Goal: Task Accomplishment & Management: Manage account settings

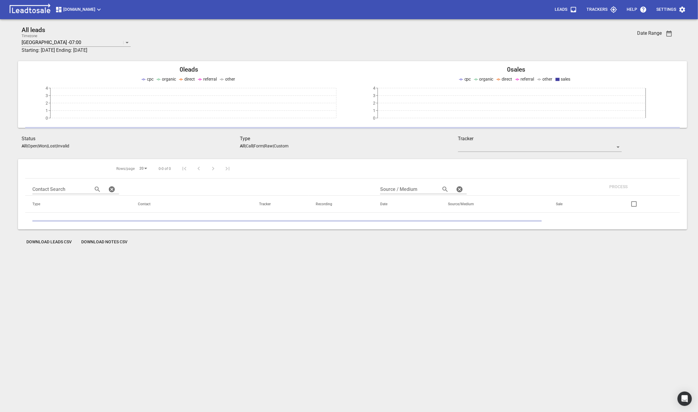
click at [71, 9] on span "[DOMAIN_NAME]" at bounding box center [78, 9] width 47 height 7
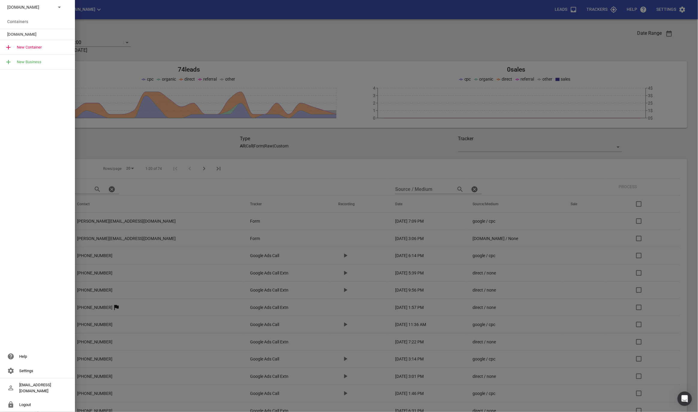
click at [52, 7] on div "[DOMAIN_NAME]" at bounding box center [31, 7] width 49 height 6
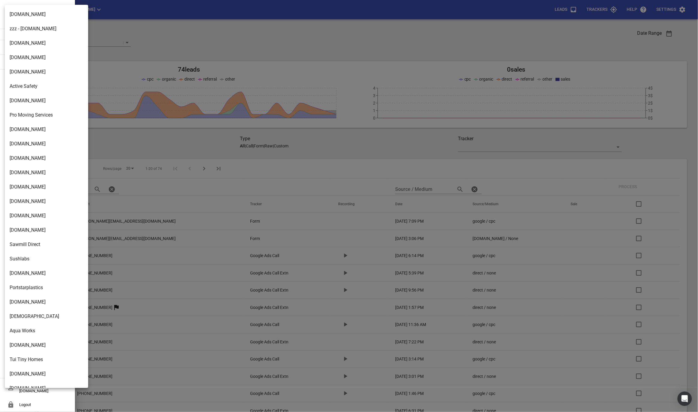
scroll to position [858, 0]
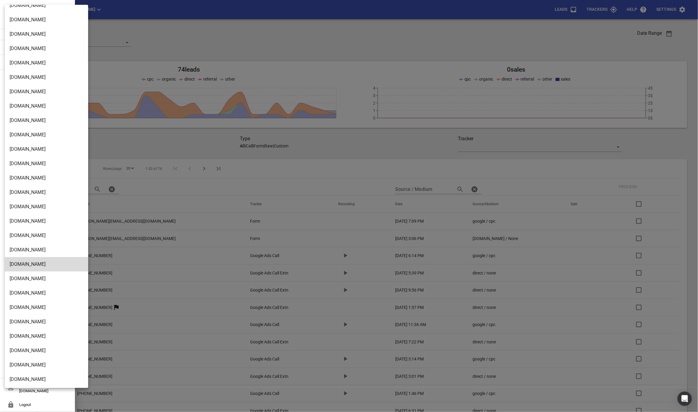
click at [31, 377] on li "Design2renovate.co.nz" at bounding box center [46, 379] width 83 height 14
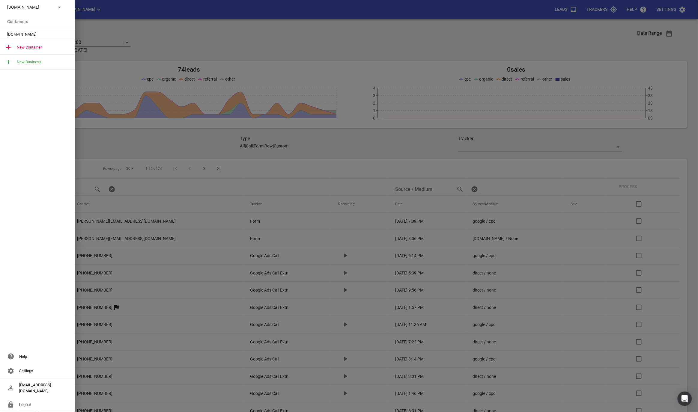
click at [31, 37] on div "Design2renovate.co.nz" at bounding box center [37, 34] width 75 height 11
click at [21, 34] on span "Design2renovate.co.nz" at bounding box center [35, 34] width 56 height 6
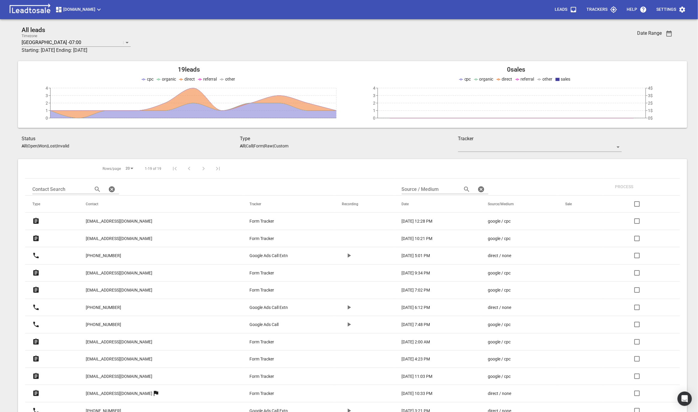
click at [617, 9] on icon "button" at bounding box center [613, 9] width 7 height 7
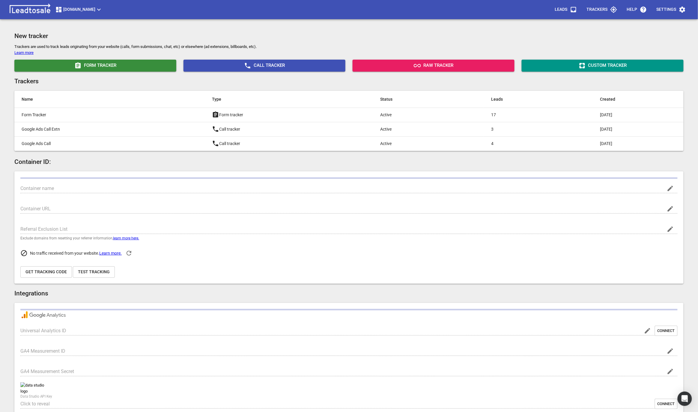
type input "Design2renovate.co.nz"
type input "https://design2renovate.co.nz/"
type input "G-60ZJCQH9W8"
type input "Q_BiycUtRsGy8rxBSUK5JA"
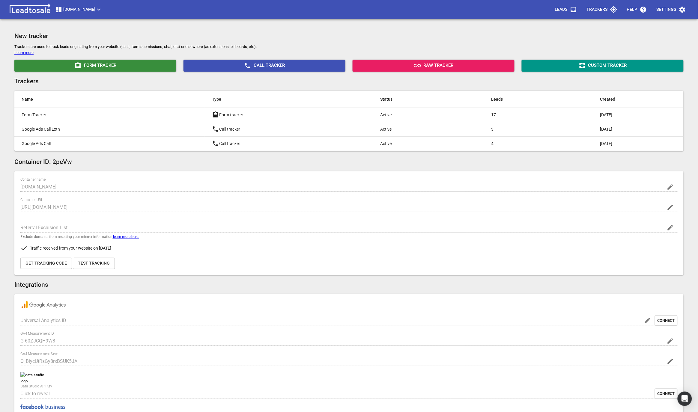
click at [610, 13] on span "Trackers" at bounding box center [602, 9] width 31 height 14
click at [139, 163] on h2 "Container ID: 2peVw" at bounding box center [348, 161] width 669 height 7
click at [73, 8] on span "Design2renovate.co.nz" at bounding box center [78, 9] width 47 height 7
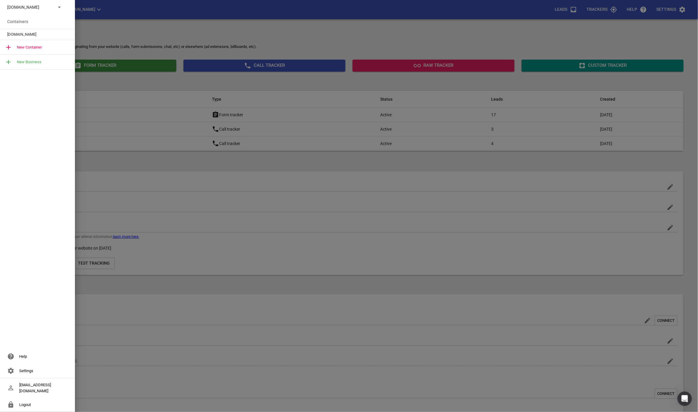
click at [43, 9] on p "Design2renovate.co.nz" at bounding box center [29, 7] width 44 height 6
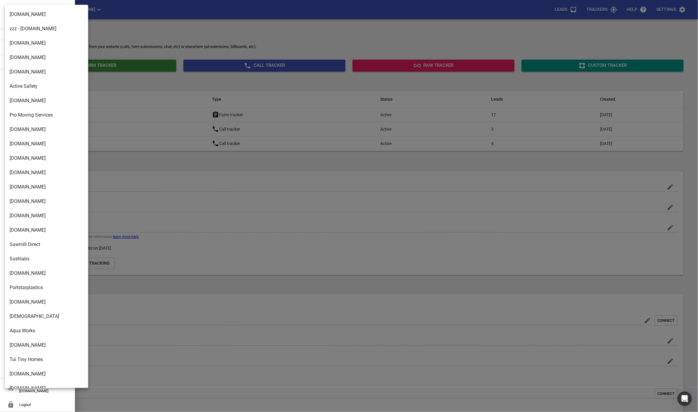
scroll to position [858, 0]
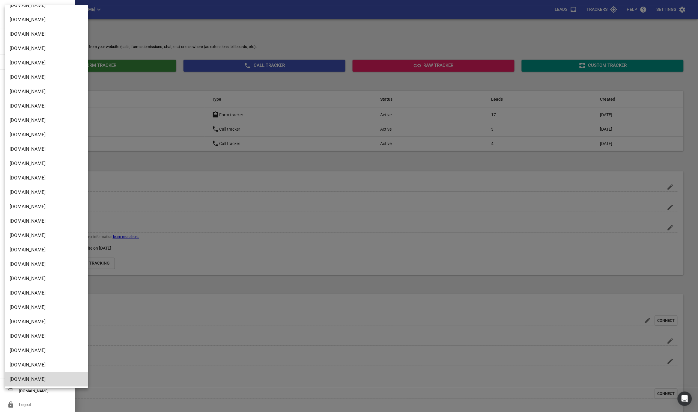
click at [39, 261] on li "[DOMAIN_NAME]" at bounding box center [46, 264] width 83 height 14
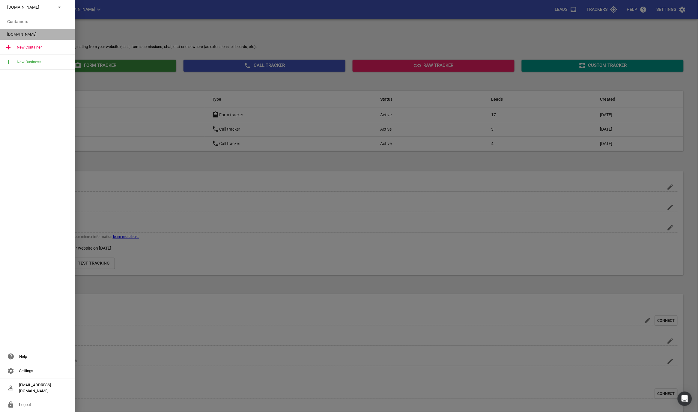
click at [44, 34] on span "[DOMAIN_NAME]" at bounding box center [35, 34] width 56 height 6
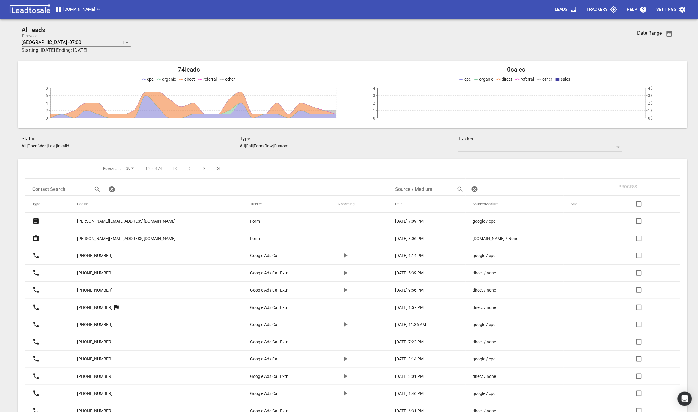
scroll to position [41, 0]
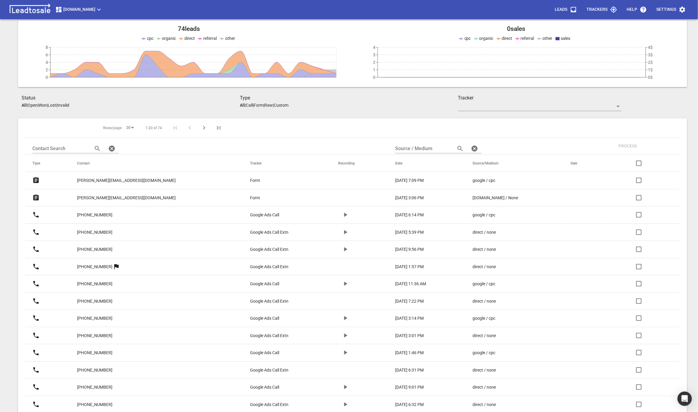
click at [135, 183] on p "[PERSON_NAME][EMAIL_ADDRESS][DOMAIN_NAME]" at bounding box center [126, 181] width 99 height 6
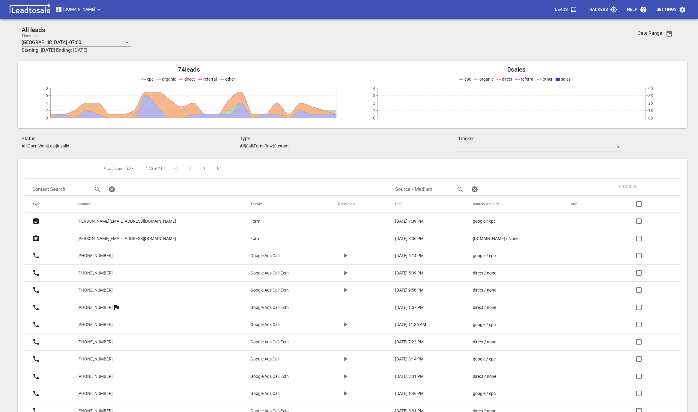
scroll to position [41, 0]
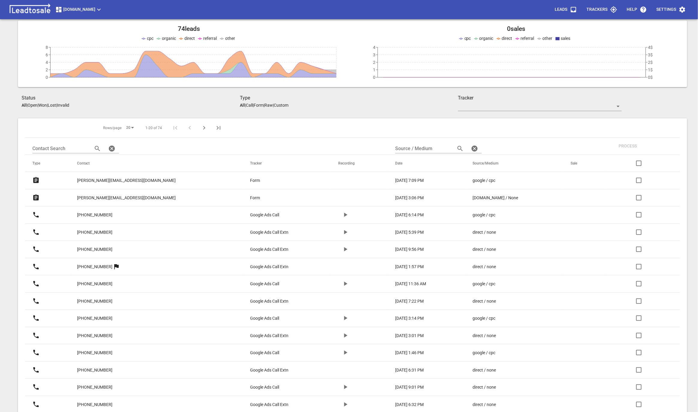
click at [115, 198] on p "[PERSON_NAME][EMAIL_ADDRESS][DOMAIN_NAME]" at bounding box center [126, 198] width 99 height 6
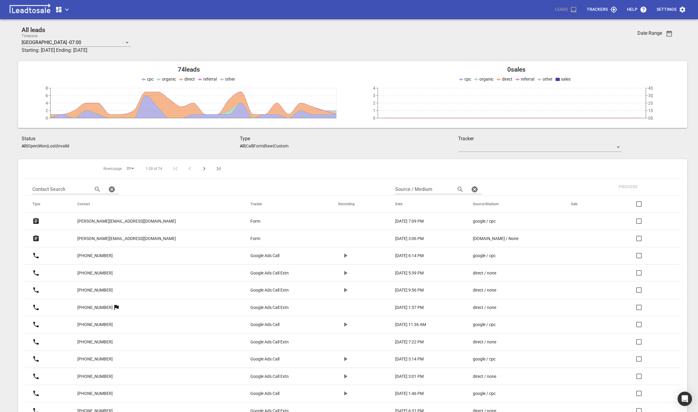
scroll to position [41, 0]
